Goal: Task Accomplishment & Management: Manage account settings

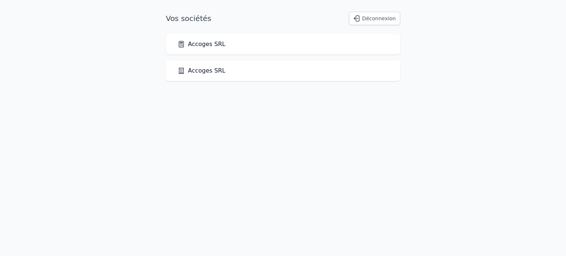
click at [202, 47] on link "Accoges SRL" at bounding box center [202, 44] width 48 height 9
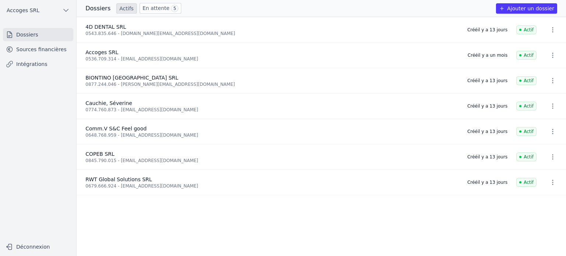
click at [93, 59] on div "0536.709.314 - [EMAIL_ADDRESS][DOMAIN_NAME]" at bounding box center [272, 59] width 373 height 6
click at [94, 52] on span "Accoges SRL" at bounding box center [102, 52] width 33 height 6
click at [44, 48] on link "Sources financières" at bounding box center [38, 49] width 70 height 13
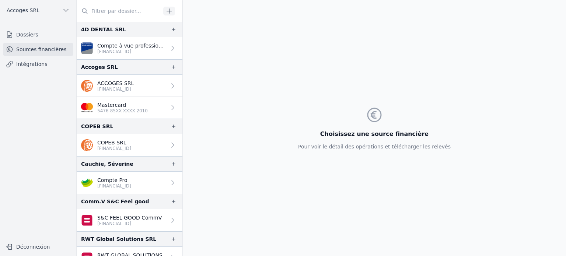
click at [129, 85] on p "ACCOGES SRL" at bounding box center [115, 83] width 36 height 7
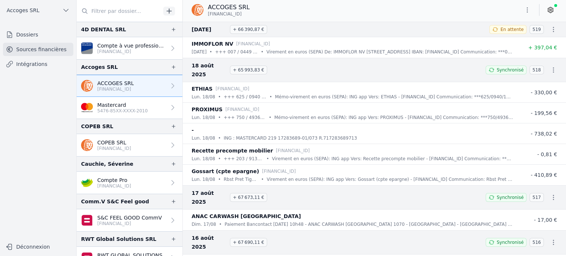
click at [28, 251] on button "Déconnexion" at bounding box center [38, 247] width 70 height 12
